Goal: Navigation & Orientation: Find specific page/section

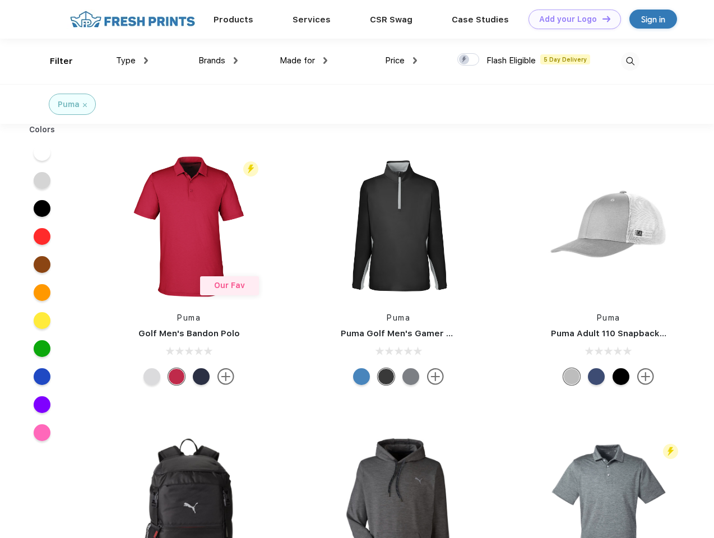
scroll to position [1, 0]
click at [571, 19] on link "Add your Logo Design Tool" at bounding box center [575, 20] width 93 height 20
click at [0, 0] on div "Design Tool" at bounding box center [0, 0] width 0 height 0
click at [602, 19] on link "Add your Logo Design Tool" at bounding box center [575, 20] width 93 height 20
click at [54, 61] on div "Filter" at bounding box center [61, 61] width 23 height 13
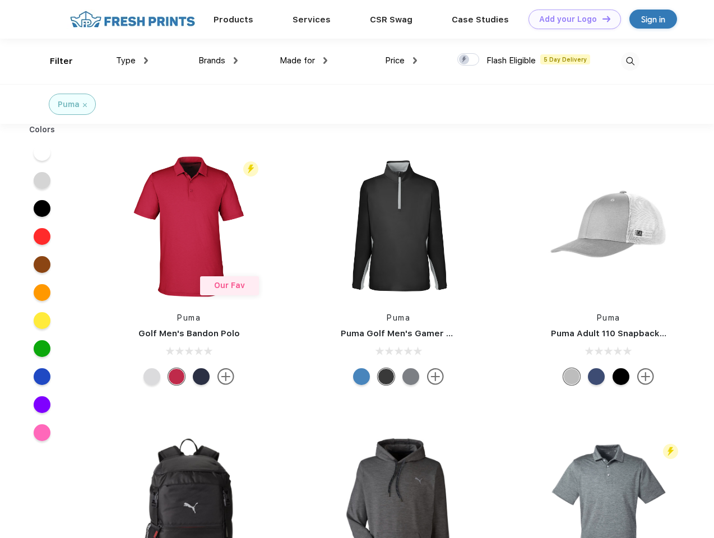
click at [132, 61] on span "Type" at bounding box center [126, 61] width 20 height 10
click at [218, 61] on span "Brands" at bounding box center [212, 61] width 27 height 10
click at [304, 61] on span "Made for" at bounding box center [297, 61] width 35 height 10
click at [402, 61] on span "Price" at bounding box center [395, 61] width 20 height 10
click at [469, 60] on div at bounding box center [469, 59] width 22 height 12
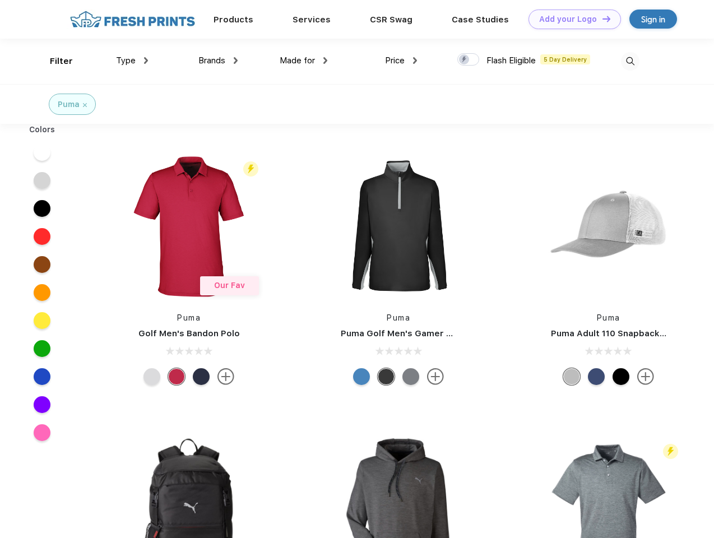
click at [465, 60] on input "checkbox" at bounding box center [461, 56] width 7 height 7
click at [630, 61] on img at bounding box center [630, 61] width 19 height 19
